Goal: Task Accomplishment & Management: Manage account settings

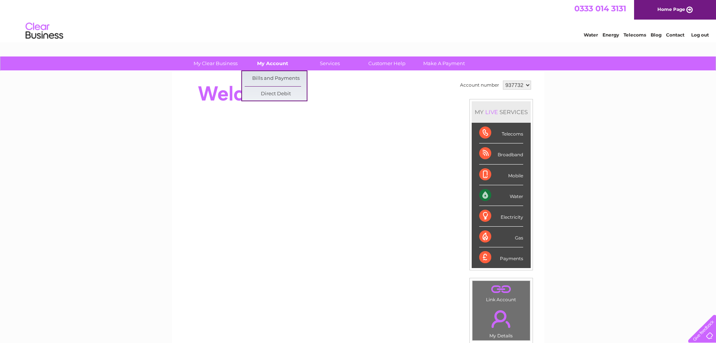
click at [278, 61] on link "My Account" at bounding box center [273, 63] width 62 height 14
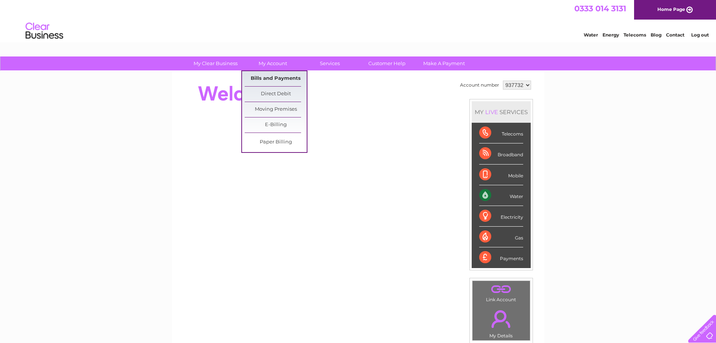
click at [272, 82] on link "Bills and Payments" at bounding box center [276, 78] width 62 height 15
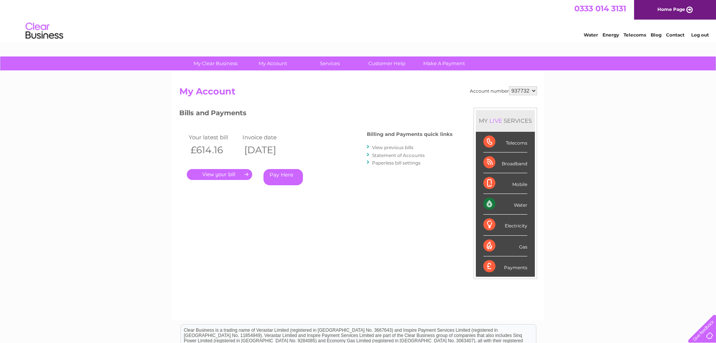
click at [492, 22] on div "Water Energy Telecoms Blog Contact Log out" at bounding box center [358, 32] width 716 height 24
